Goal: Task Accomplishment & Management: Complete application form

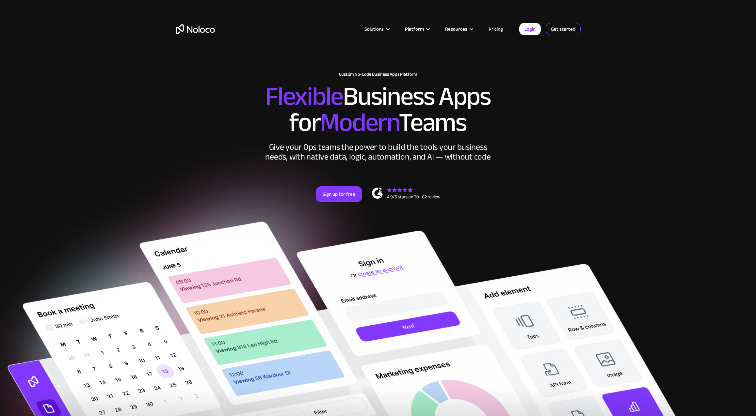
click at [557, 30] on link "Get started" at bounding box center [562, 29] width 35 height 12
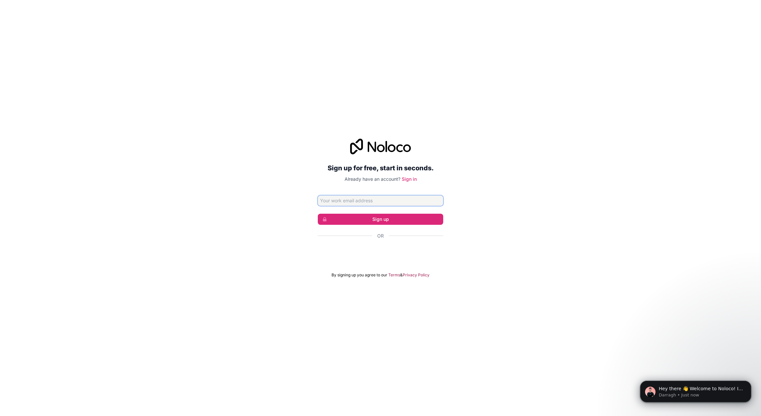
click at [357, 204] on input "Email address" at bounding box center [380, 201] width 125 height 10
type input "haramagency@proton.me"
click at [380, 200] on input "haramagency@proton.me" at bounding box center [380, 201] width 125 height 10
click at [371, 225] on form "haramagency@proton.me Sign up Or By signing up you agree to our Terms & Privacy…" at bounding box center [380, 237] width 125 height 82
click at [363, 221] on button "Sign up" at bounding box center [380, 219] width 125 height 11
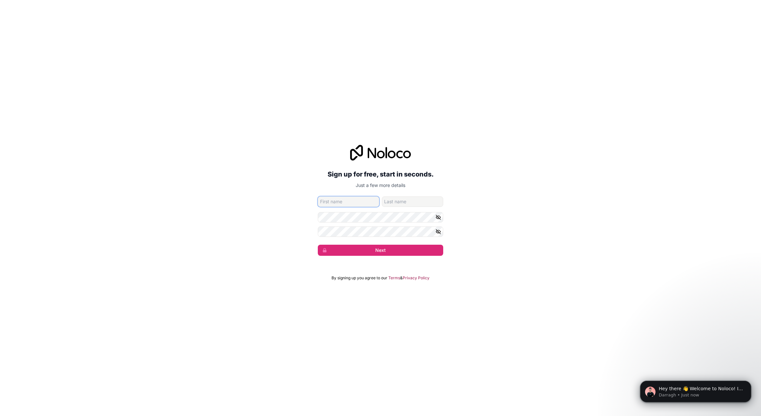
click at [340, 201] on input "given-name" at bounding box center [348, 202] width 61 height 10
type input "First"
type input "Last"
click at [398, 253] on button "Next" at bounding box center [380, 250] width 125 height 11
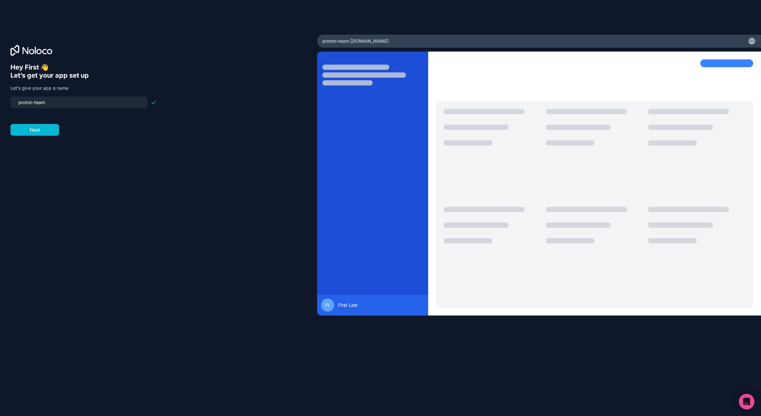
click at [28, 104] on input "proton-team" at bounding box center [78, 102] width 129 height 9
type input "haram-team"
click at [45, 131] on button "Next" at bounding box center [34, 130] width 49 height 12
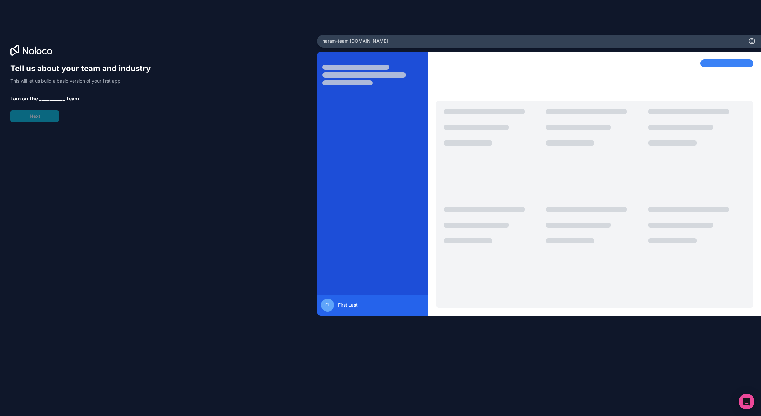
click at [56, 102] on span "__________" at bounding box center [52, 99] width 26 height 8
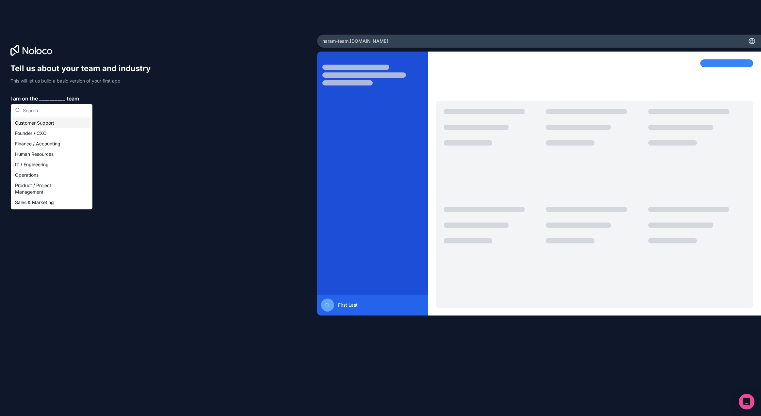
click at [54, 98] on span "__________" at bounding box center [52, 99] width 26 height 8
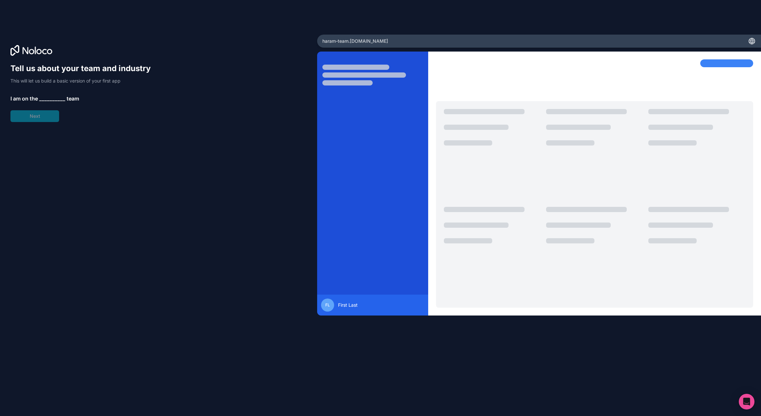
click at [50, 100] on span "__________" at bounding box center [52, 99] width 26 height 8
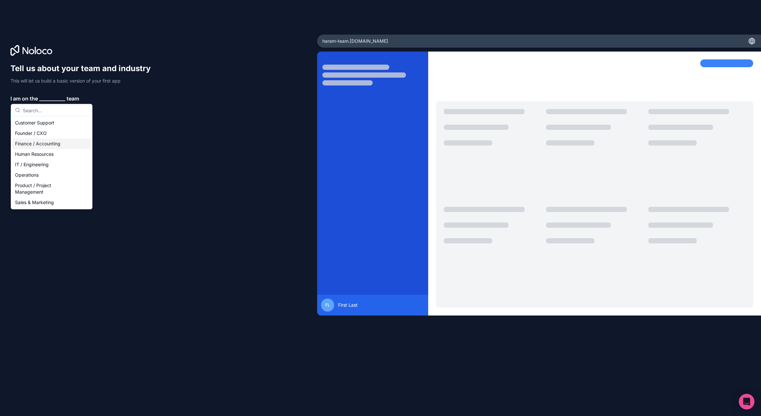
click at [54, 138] on div "Founder / CXO" at bounding box center [51, 133] width 78 height 10
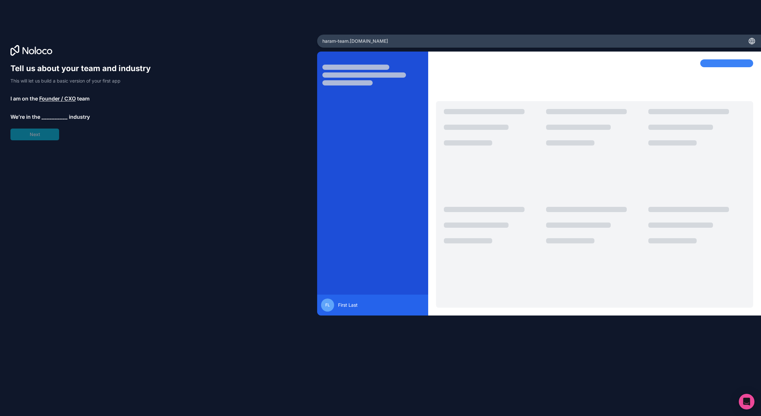
click at [52, 120] on span "__________" at bounding box center [54, 117] width 26 height 8
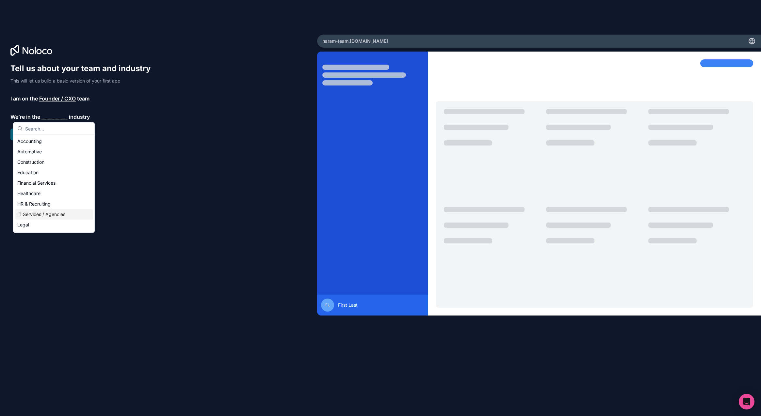
click at [57, 214] on div "IT Services / Agencies" at bounding box center [54, 214] width 78 height 10
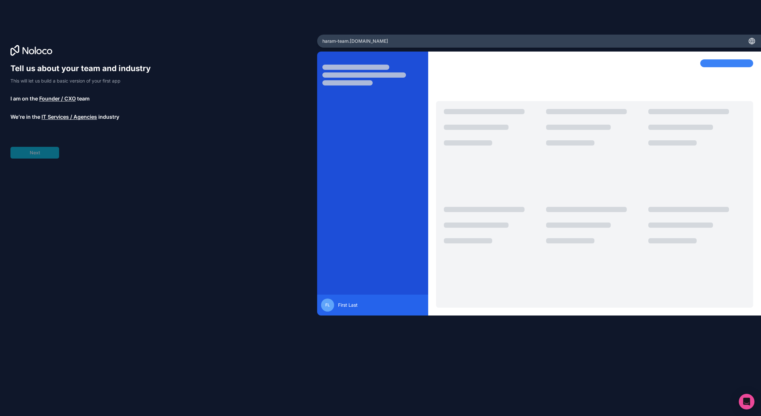
click at [51, 133] on span "__________" at bounding box center [49, 135] width 26 height 8
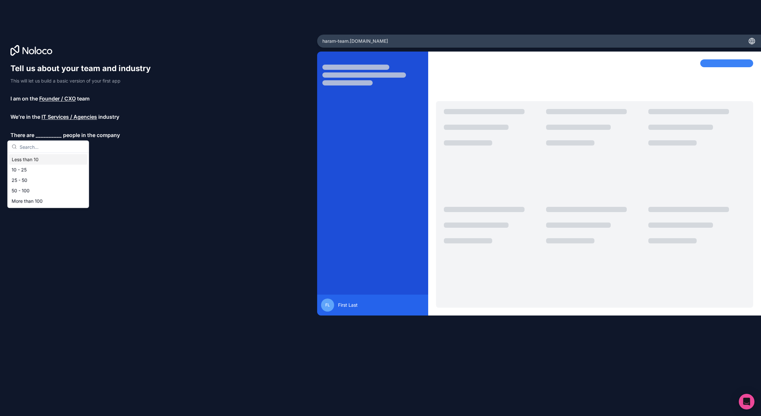
click at [38, 161] on div "Less than 10" at bounding box center [48, 159] width 78 height 10
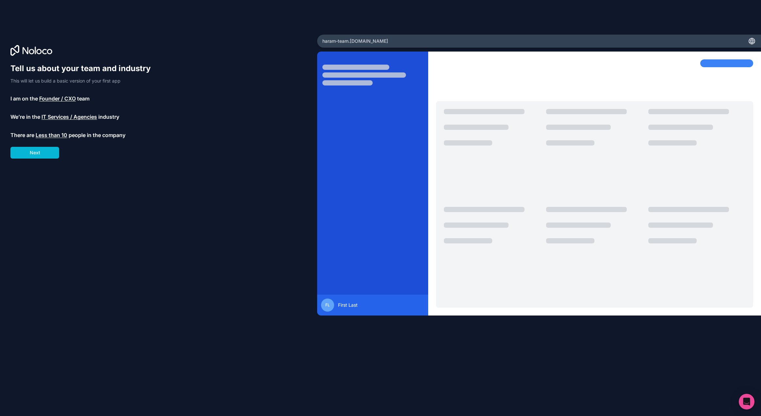
click at [57, 101] on span "Founder / CXO" at bounding box center [57, 99] width 37 height 8
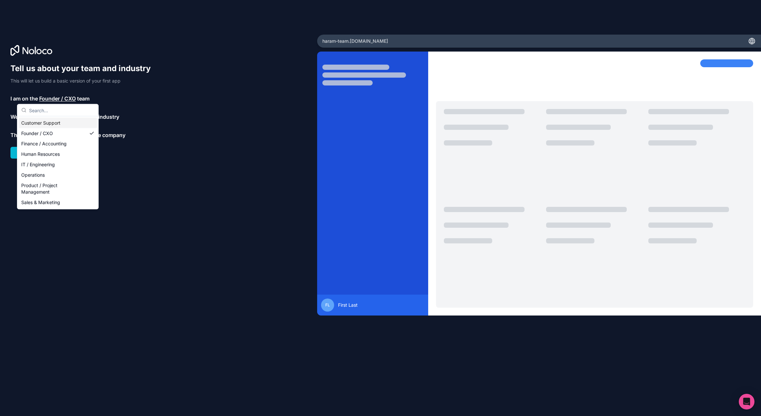
click at [55, 100] on span "Founder / CXO" at bounding box center [57, 99] width 37 height 8
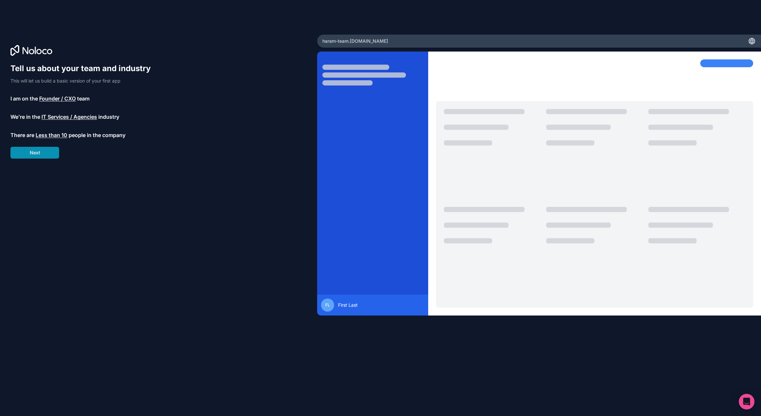
click at [45, 154] on button "Next" at bounding box center [34, 153] width 49 height 12
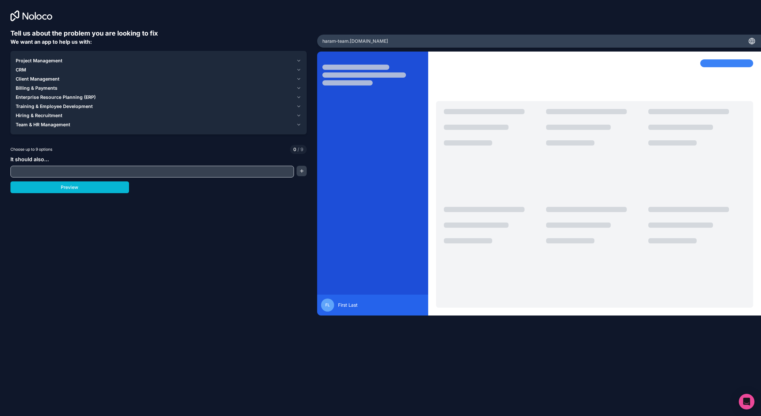
click at [122, 63] on div "Project Management" at bounding box center [155, 60] width 278 height 7
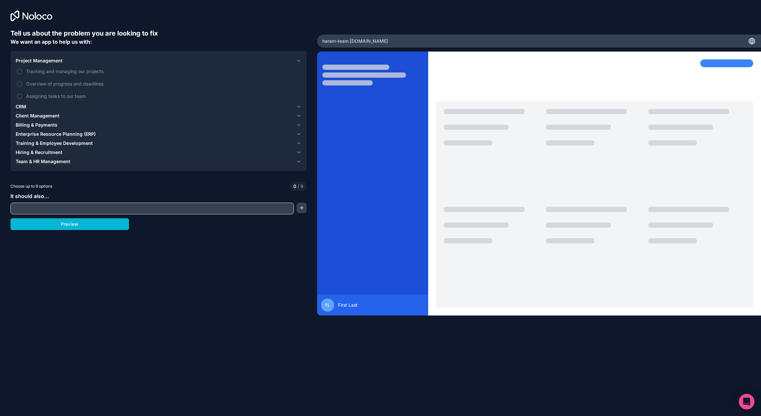
click at [83, 60] on div "Project Management" at bounding box center [155, 60] width 278 height 7
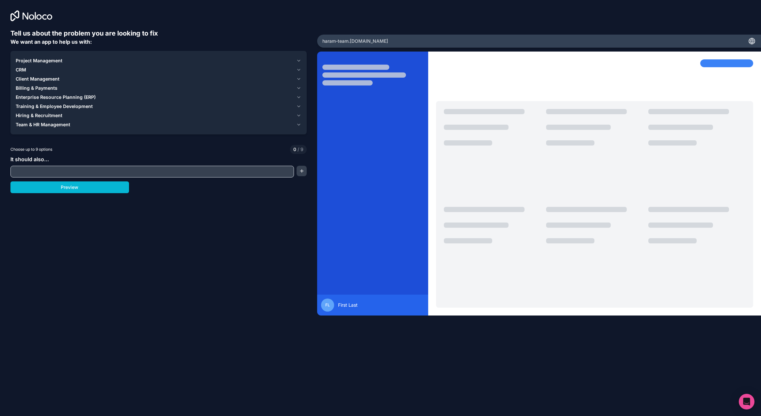
click at [229, 175] on input "text" at bounding box center [152, 171] width 280 height 9
click at [301, 171] on button "button" at bounding box center [301, 171] width 10 height 10
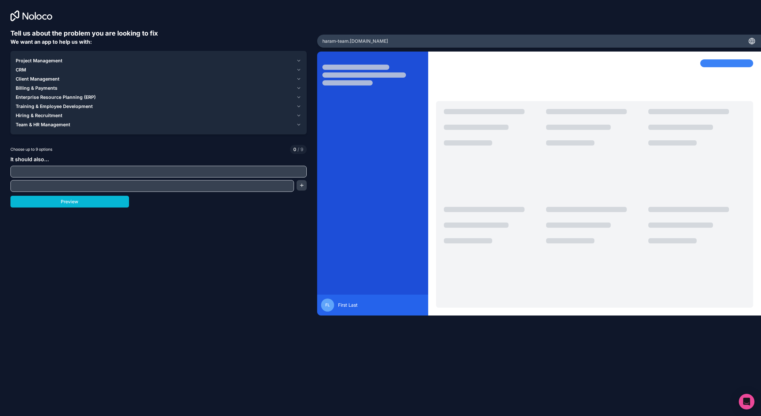
click at [256, 185] on input "text" at bounding box center [152, 185] width 280 height 9
click at [300, 169] on input "text" at bounding box center [158, 171] width 293 height 9
click at [268, 187] on input "text" at bounding box center [152, 185] width 280 height 9
click at [227, 170] on input "text" at bounding box center [158, 171] width 293 height 9
click at [97, 202] on button "Preview" at bounding box center [69, 202] width 118 height 12
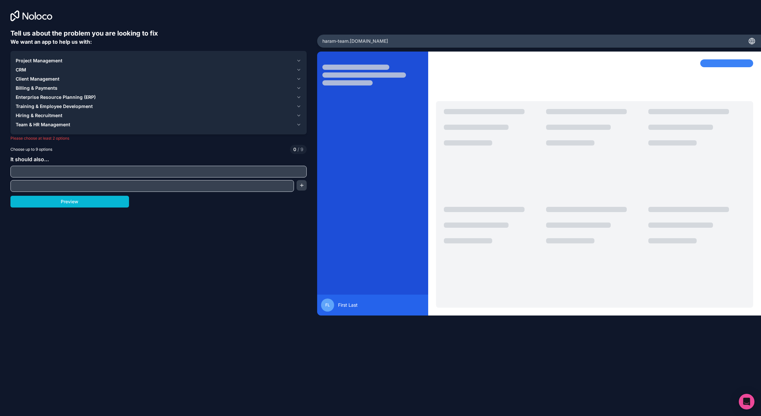
click at [24, 71] on span "CRM" at bounding box center [21, 70] width 10 height 7
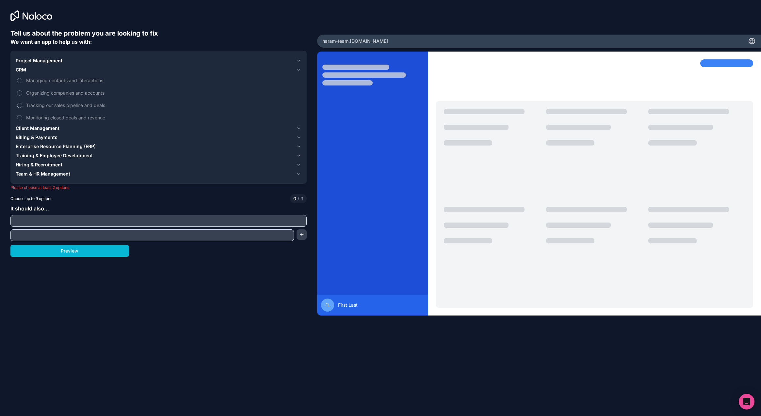
click at [45, 105] on span "Tracking our sales pipeline and deals" at bounding box center [163, 105] width 274 height 7
click at [22, 105] on button "Tracking our sales pipeline and deals" at bounding box center [19, 105] width 5 height 5
click at [23, 118] on label "Monitoring closed deals and revenue" at bounding box center [159, 118] width 286 height 12
click at [22, 118] on button "Monitoring closed deals and revenue" at bounding box center [19, 117] width 5 height 5
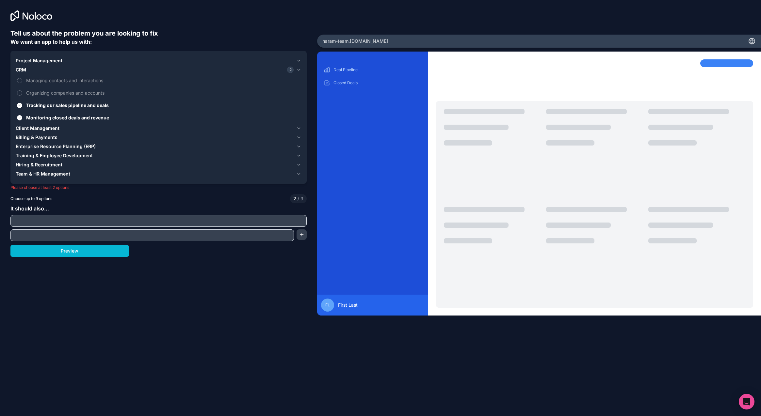
click at [40, 127] on span "Client Management" at bounding box center [38, 128] width 44 height 7
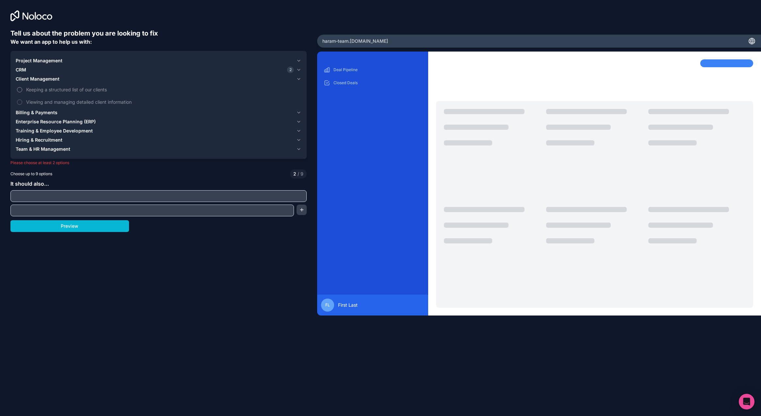
click at [49, 91] on span "Keeping a structured list of our clients" at bounding box center [163, 89] width 274 height 7
click at [22, 91] on button "Keeping a structured list of our clients" at bounding box center [19, 89] width 5 height 5
click at [58, 103] on span "Viewing and managing detailed client information" at bounding box center [163, 102] width 274 height 7
click at [22, 103] on button "Viewing and managing detailed client information" at bounding box center [19, 102] width 5 height 5
click at [41, 116] on span "Billing & Payments" at bounding box center [37, 112] width 42 height 7
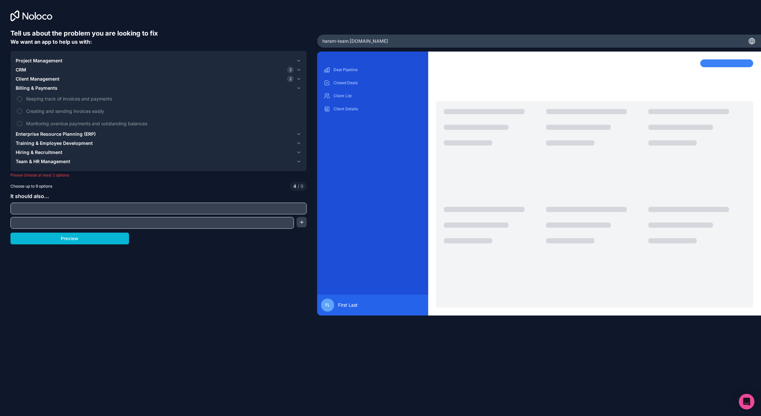
click at [72, 132] on span "Enterprise Resource Planning (ERP)" at bounding box center [56, 134] width 80 height 7
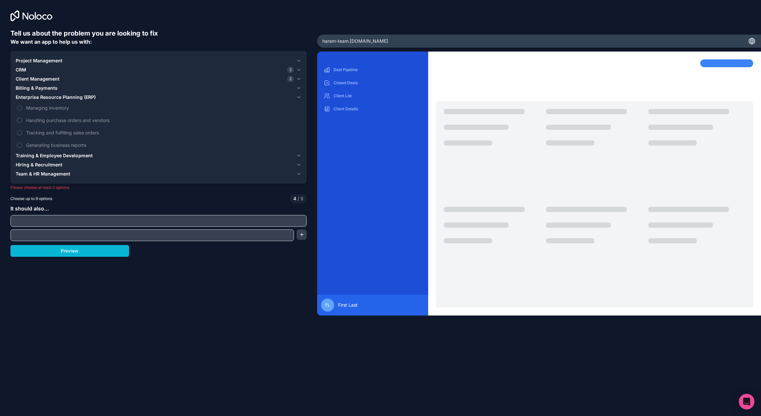
click at [63, 159] on span "Training & Employee Development" at bounding box center [54, 155] width 77 height 7
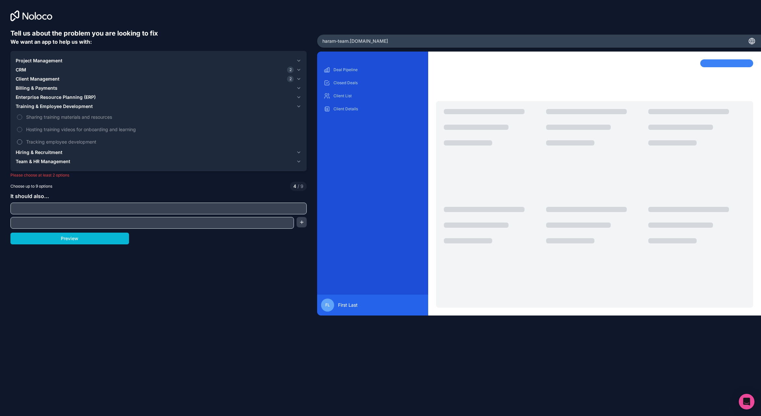
click at [62, 142] on span "Tracking employee development" at bounding box center [163, 141] width 274 height 7
click at [22, 142] on button "Tracking employee development" at bounding box center [19, 141] width 5 height 5
click at [56, 150] on span "Hiring & Recruitment" at bounding box center [39, 152] width 47 height 7
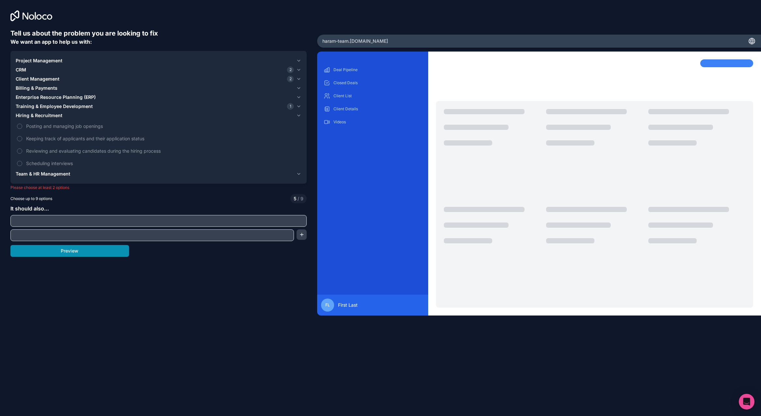
click at [76, 253] on button "Preview" at bounding box center [69, 251] width 118 height 12
